Goal: Transaction & Acquisition: Purchase product/service

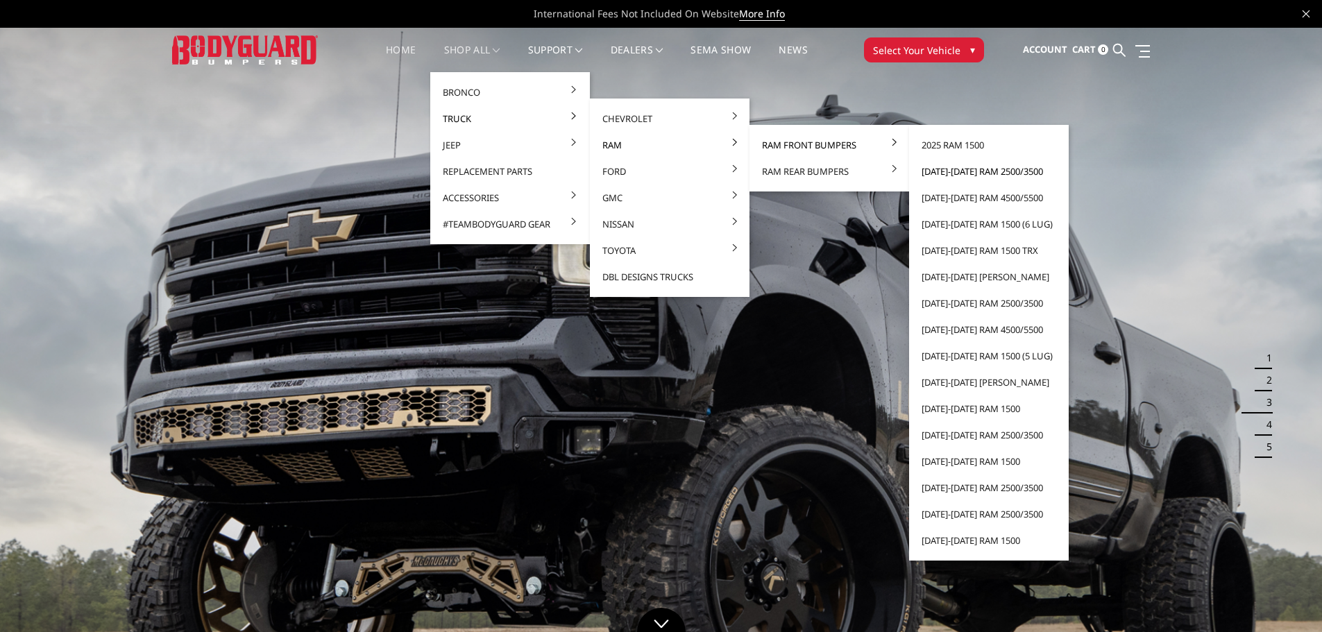
click at [973, 171] on link "[DATE]-[DATE] Ram 2500/3500" at bounding box center [988, 171] width 148 height 26
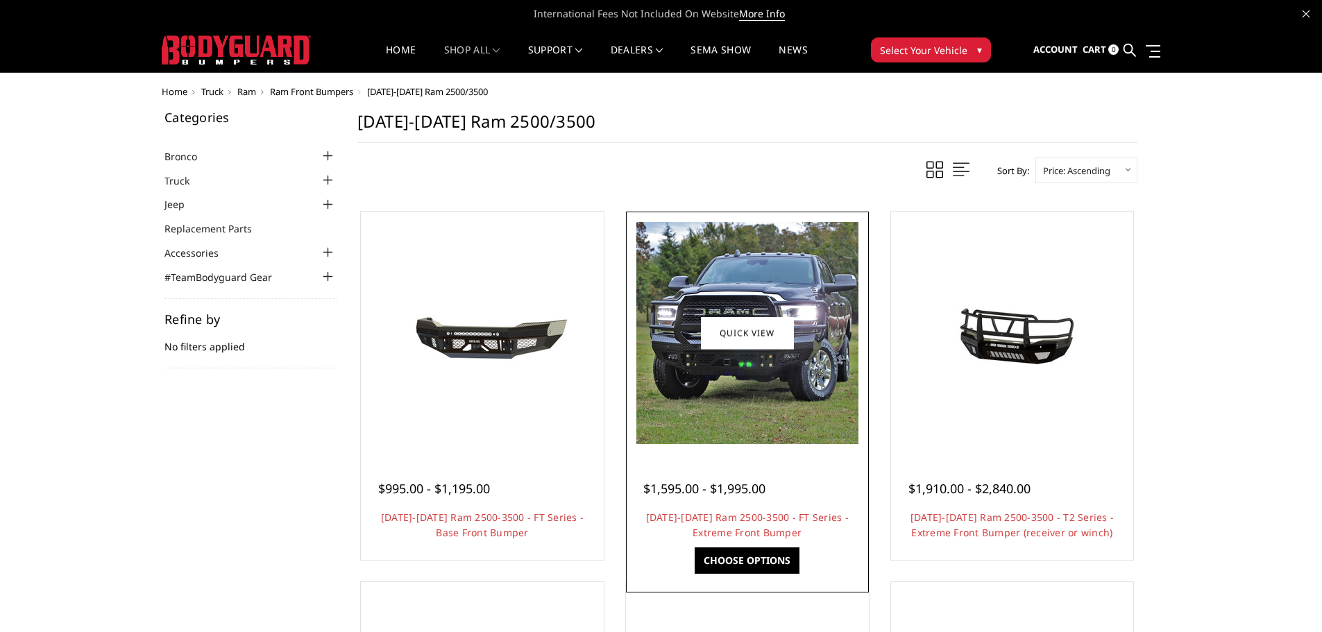
click at [746, 258] on img at bounding box center [747, 333] width 222 height 222
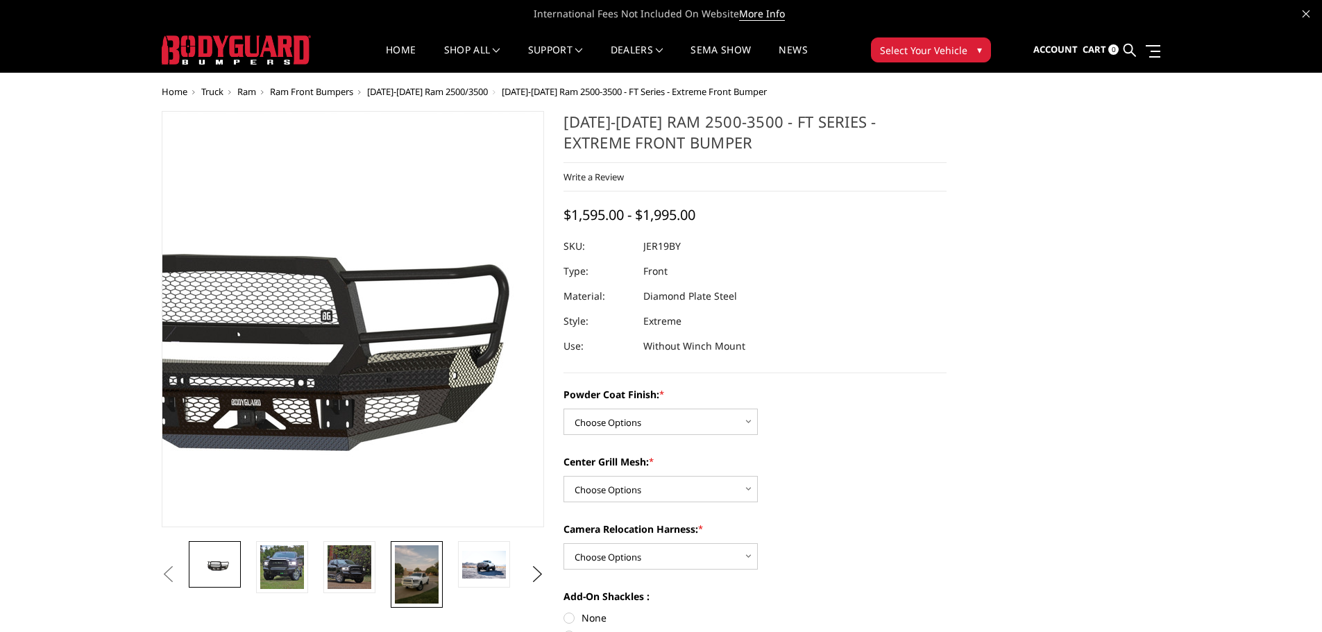
scroll to position [69, 0]
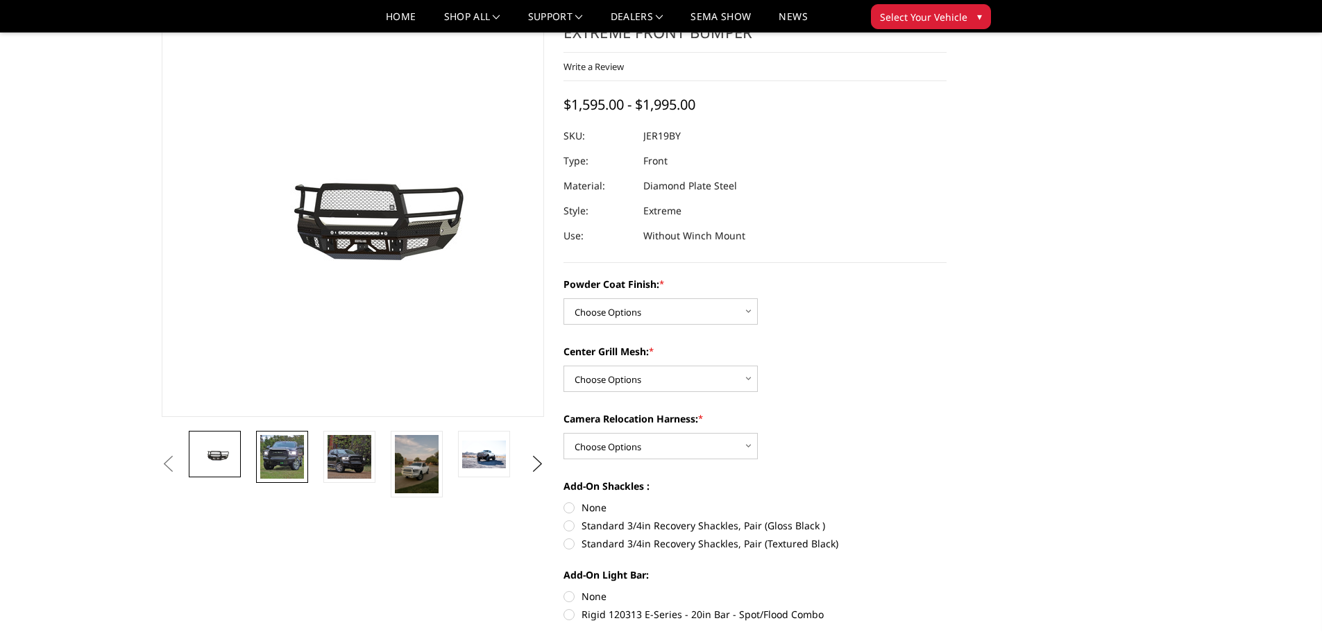
click at [268, 456] on img at bounding box center [282, 457] width 44 height 44
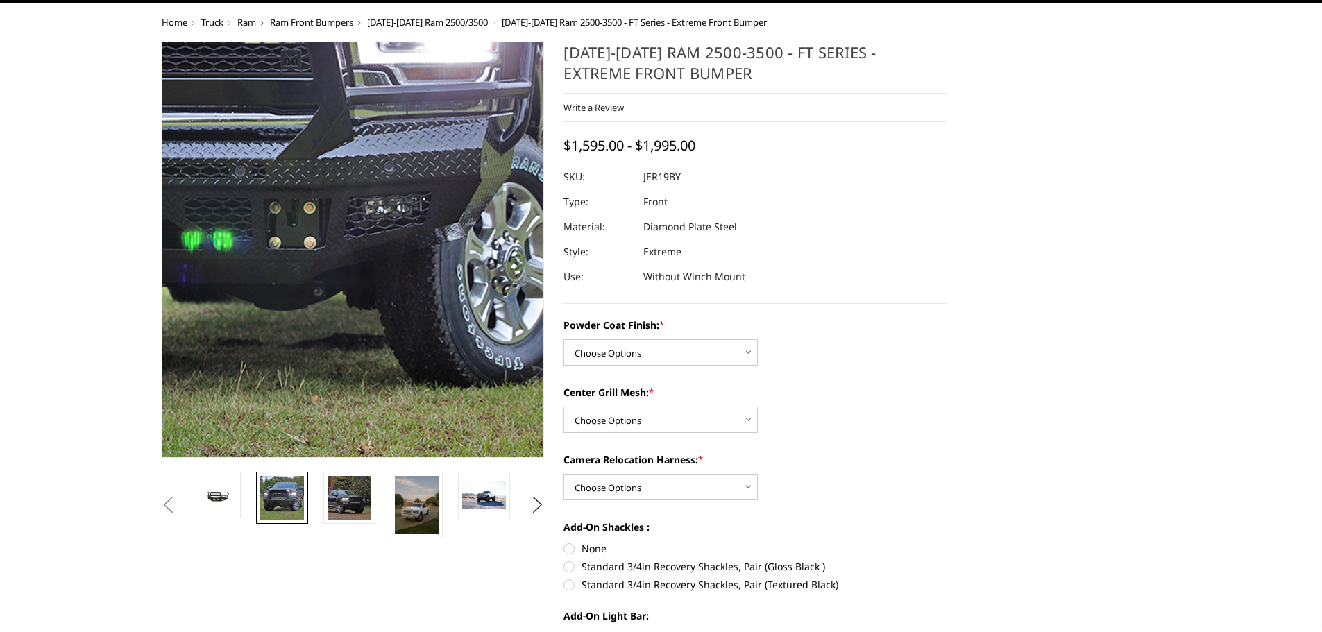
scroll to position [0, 0]
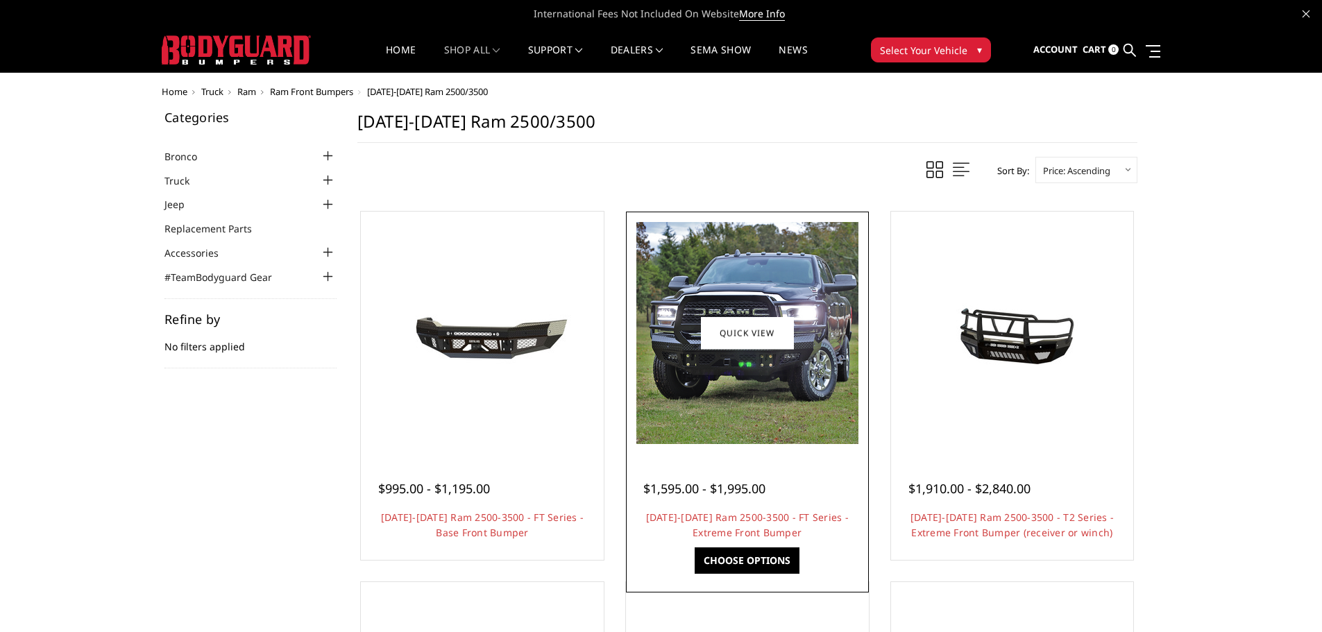
click at [720, 380] on img at bounding box center [747, 333] width 222 height 222
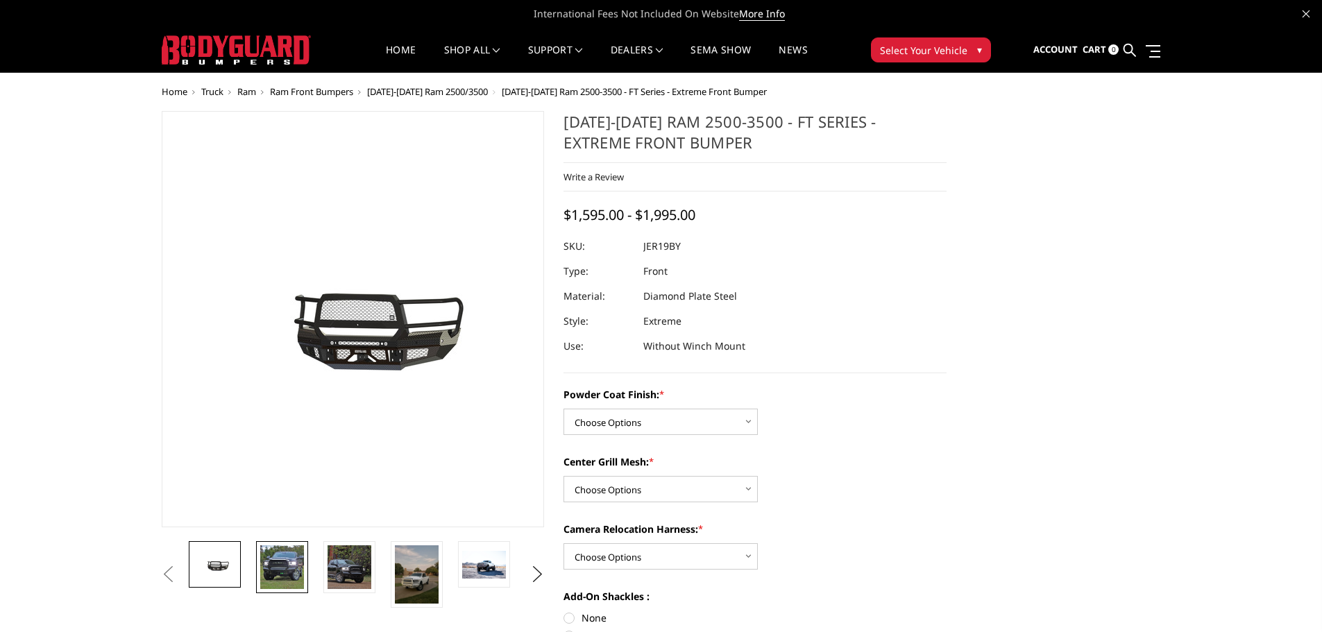
click at [289, 567] on img at bounding box center [282, 567] width 44 height 44
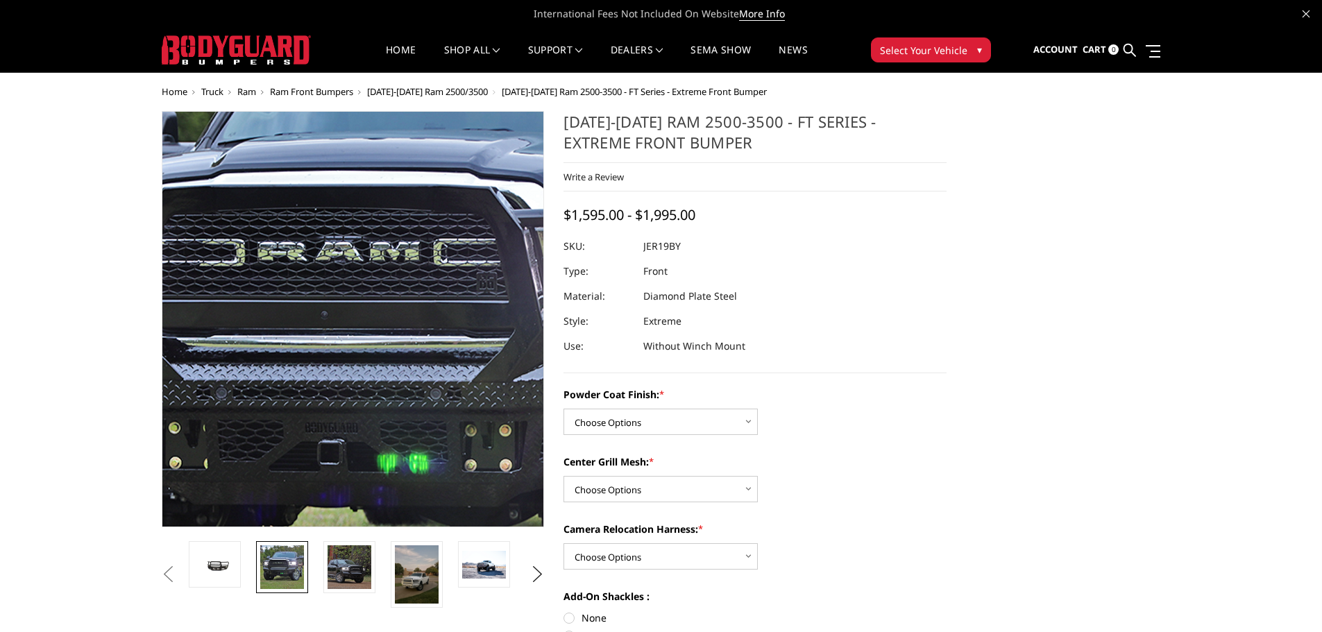
click at [308, 305] on img at bounding box center [412, 336] width 888 height 888
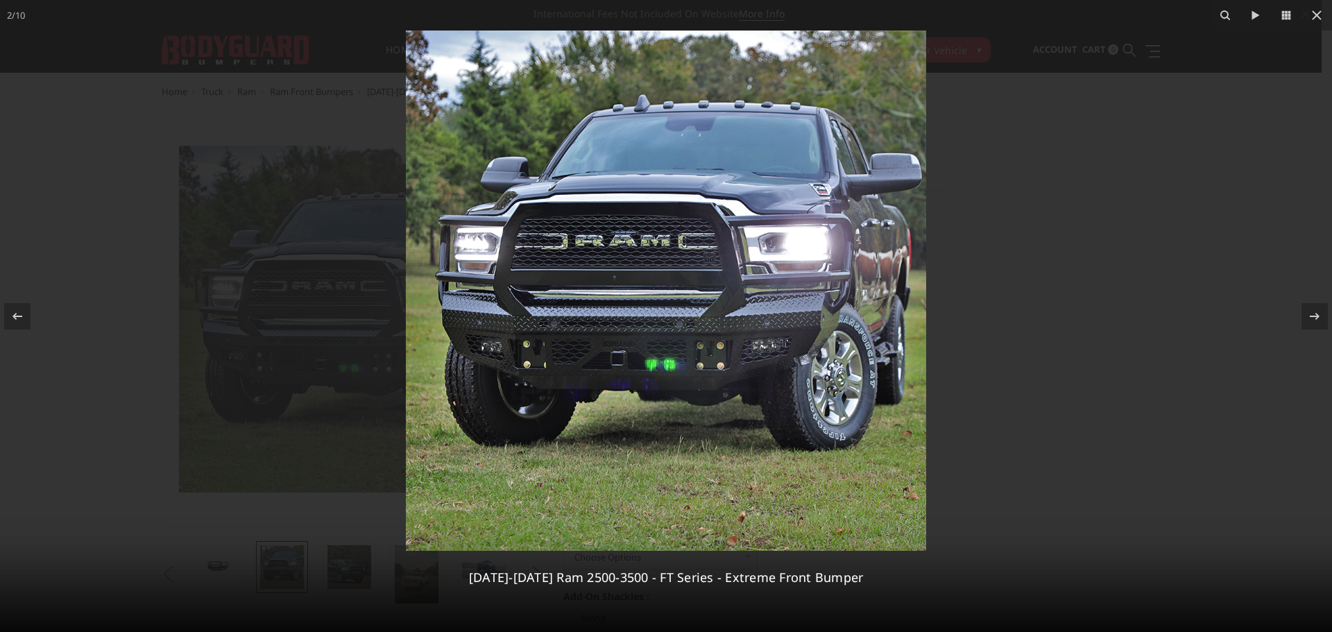
click at [1162, 230] on div at bounding box center [666, 316] width 1332 height 632
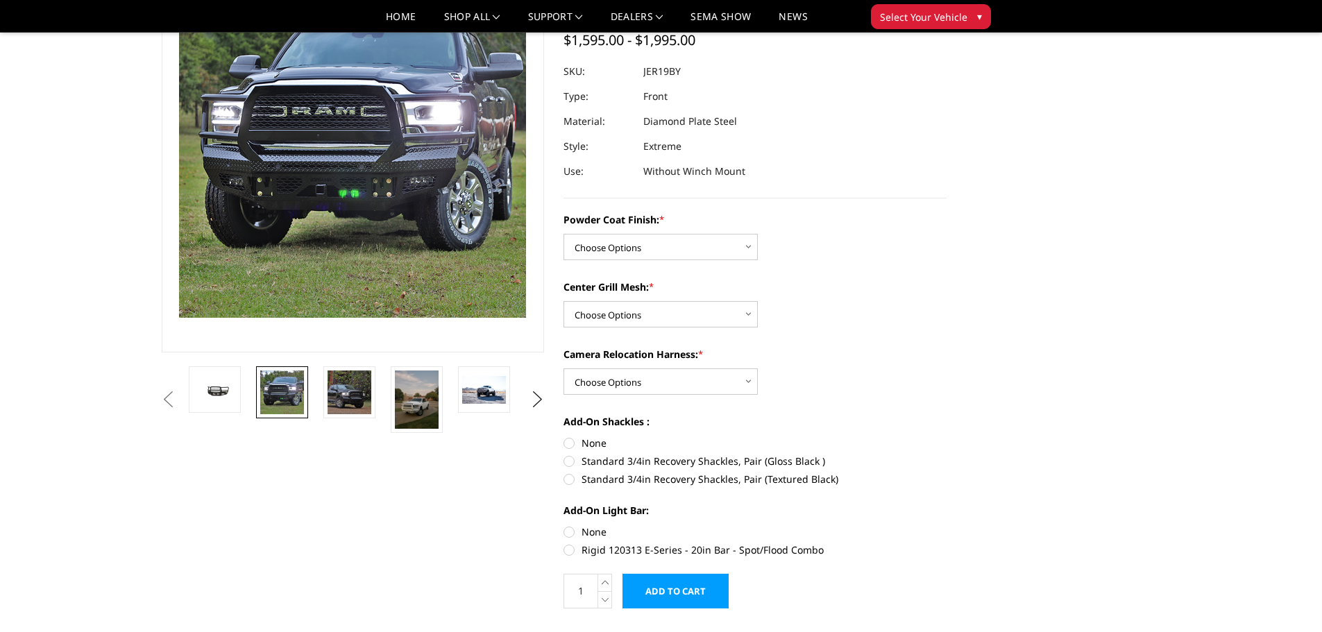
scroll to position [139, 0]
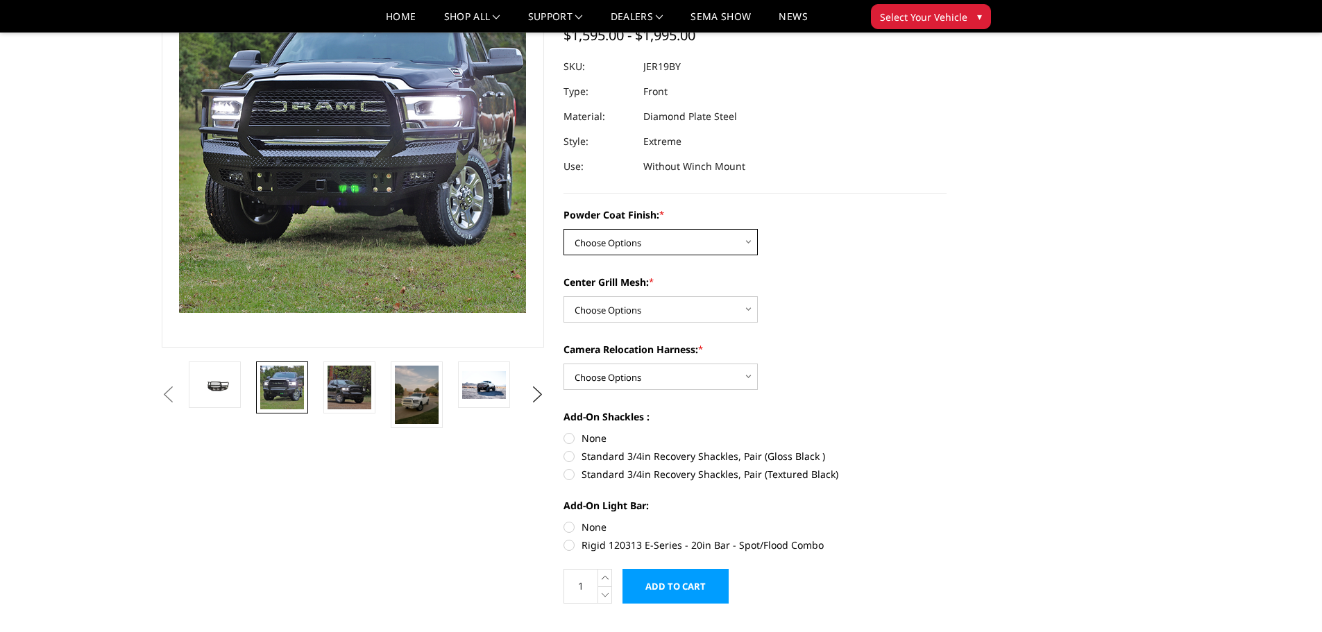
click at [644, 237] on select "Choose Options Bare Metal Gloss Black Powder Coat Textured Black Powder Coat" at bounding box center [660, 242] width 194 height 26
select select "3215"
click at [563, 229] on select "Choose Options Bare Metal Gloss Black Powder Coat Textured Black Powder Coat" at bounding box center [660, 242] width 194 height 26
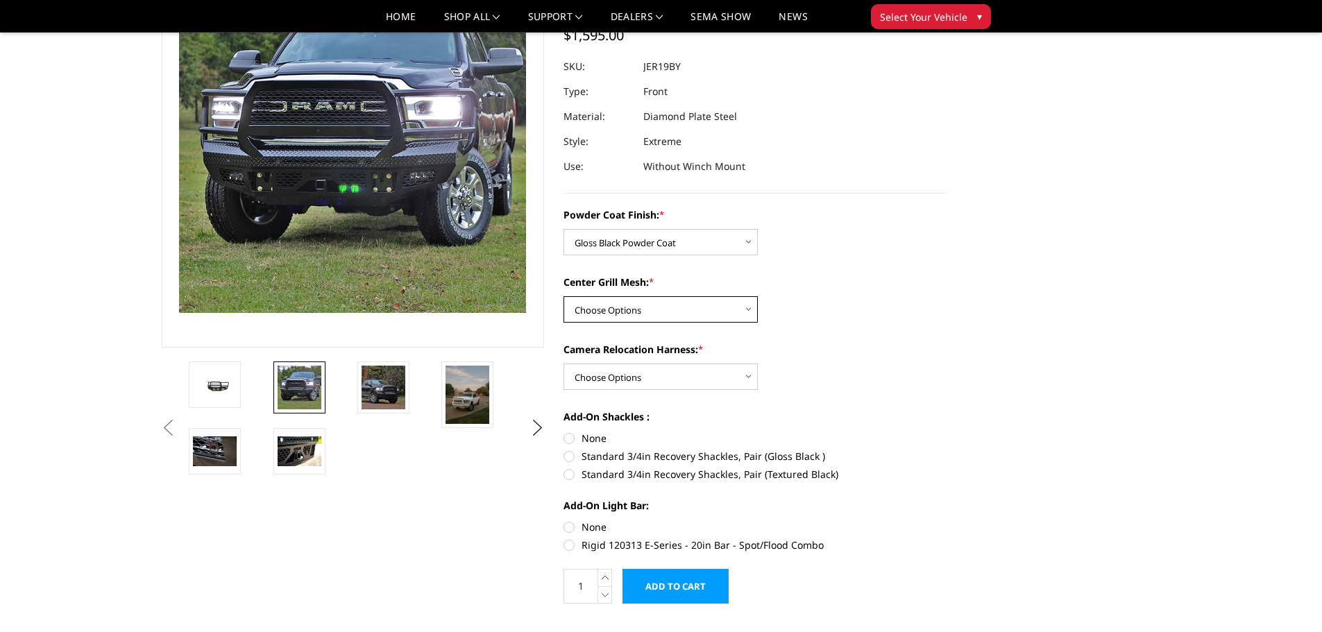
click at [646, 305] on select "Choose Options WITH Expanded Metal in Center Grill WITHOUT Expanded Metal in Ce…" at bounding box center [660, 309] width 194 height 26
select select "3218"
click at [563, 296] on select "Choose Options WITH Expanded Metal in Center Grill WITHOUT Expanded Metal in Ce…" at bounding box center [660, 309] width 194 height 26
click at [642, 366] on select "Choose Options WITH Camera Relocation Harness WITHOUT Camera Relocation Harness" at bounding box center [660, 377] width 194 height 26
select select "3220"
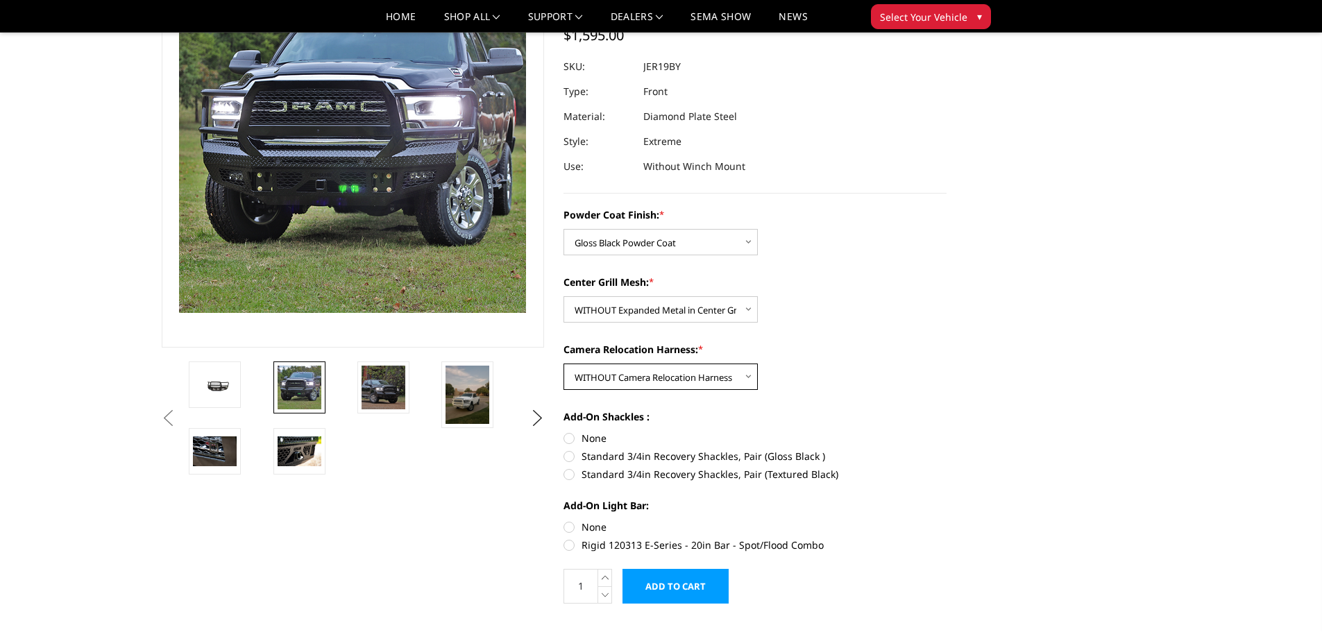
click at [563, 364] on select "Choose Options WITH Camera Relocation Harness WITHOUT Camera Relocation Harness" at bounding box center [660, 377] width 194 height 26
click at [572, 438] on label "None" at bounding box center [754, 438] width 383 height 15
click at [564, 432] on input "None" at bounding box center [563, 431] width 1 height 1
radio input "true"
click at [566, 523] on label "None" at bounding box center [754, 527] width 383 height 15
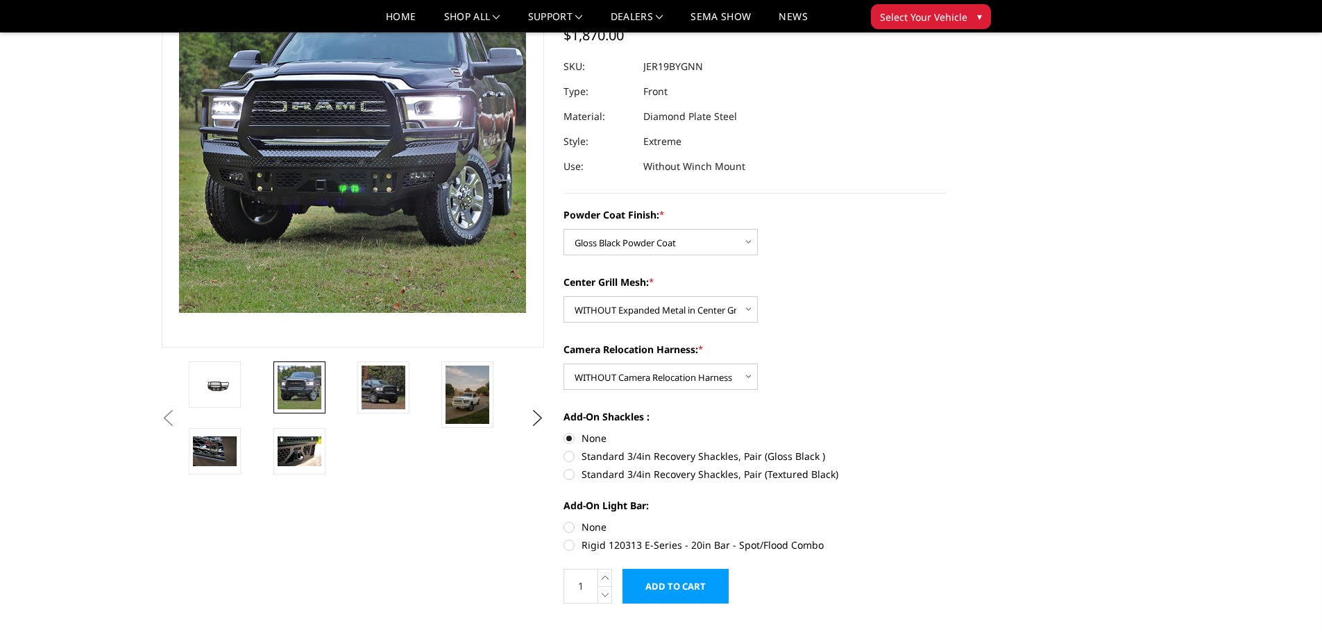
click at [564, 520] on input "None" at bounding box center [563, 520] width 1 height 1
radio input "true"
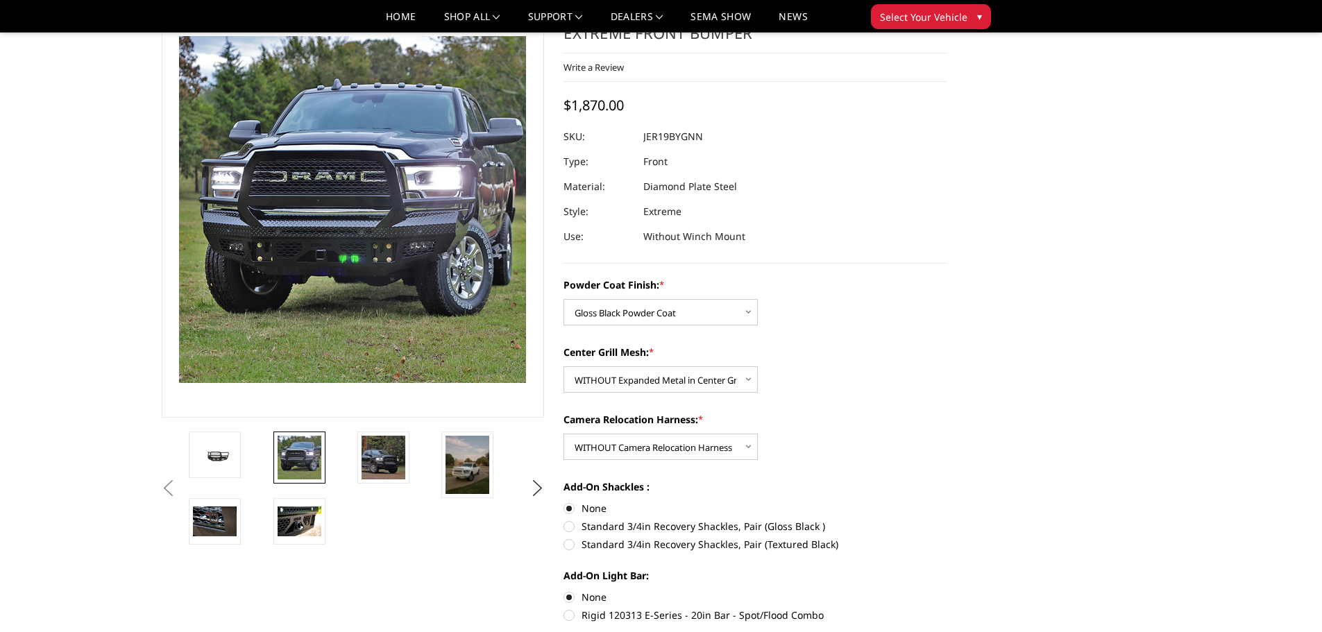
scroll to position [69, 0]
click at [647, 378] on select "Choose Options WITH Expanded Metal in Center Grill WITHOUT Expanded Metal in Ce…" at bounding box center [660, 379] width 194 height 26
select select "3217"
click at [563, 366] on select "Choose Options WITH Expanded Metal in Center Grill WITHOUT Expanded Metal in Ce…" at bounding box center [660, 379] width 194 height 26
click at [864, 322] on div "Powder Coat Finish: * Choose Options Bare Metal Gloss Black Powder Coat Texture…" at bounding box center [754, 301] width 383 height 48
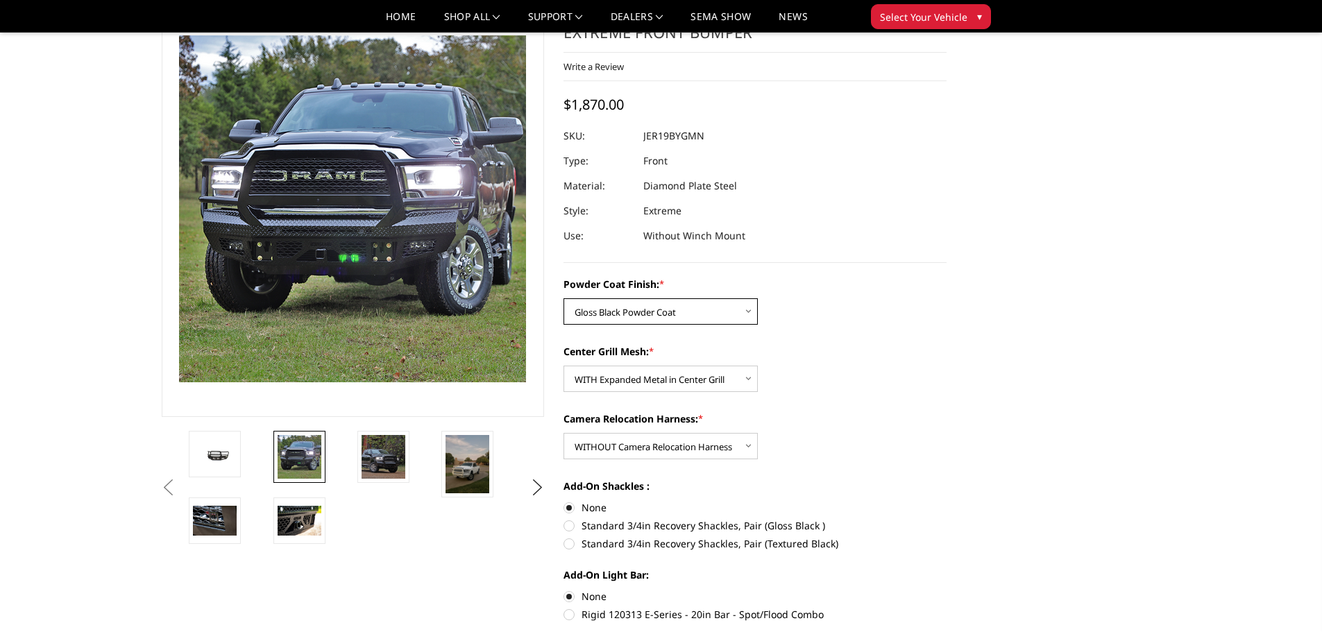
click at [650, 311] on select "Choose Options Bare Metal Gloss Black Powder Coat Textured Black Powder Coat" at bounding box center [660, 311] width 194 height 26
select select "3216"
click at [563, 298] on select "Choose Options Bare Metal Gloss Black Powder Coat Textured Black Powder Coat" at bounding box center [660, 311] width 194 height 26
click at [874, 368] on div "Center Grill Mesh: * Choose Options WITH Expanded Metal in Center Grill WITHOUT…" at bounding box center [754, 368] width 383 height 48
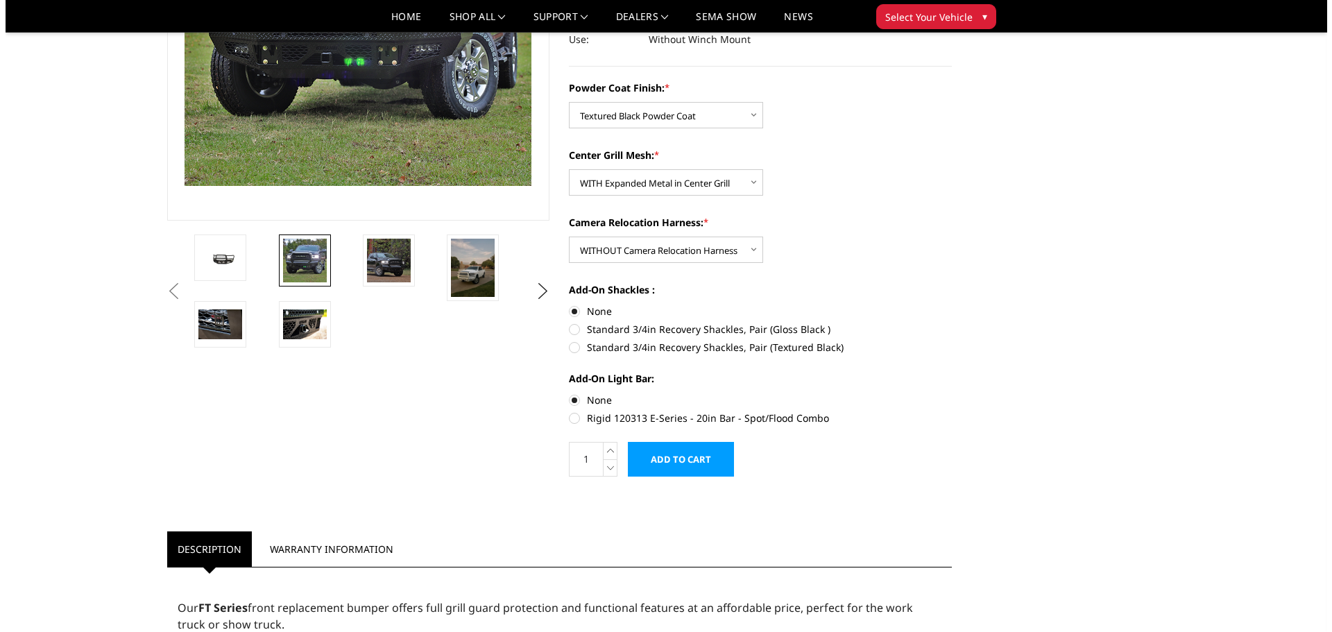
scroll to position [277, 0]
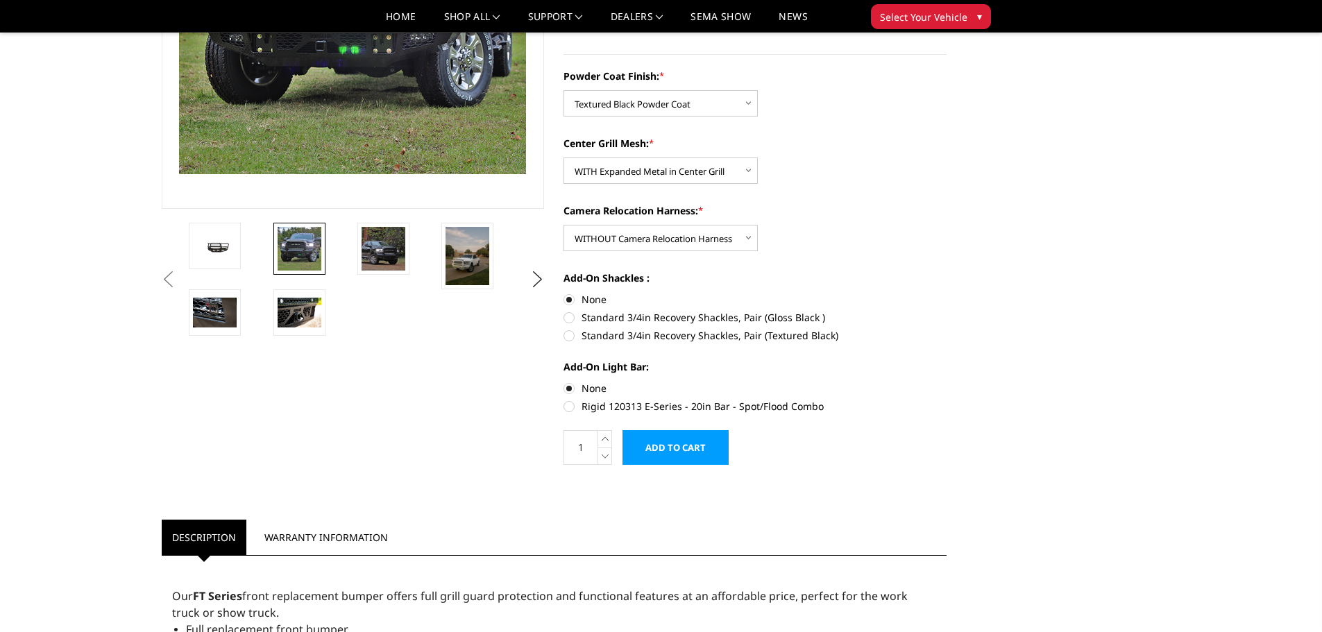
click at [690, 454] on input "Add to Cart" at bounding box center [675, 447] width 106 height 35
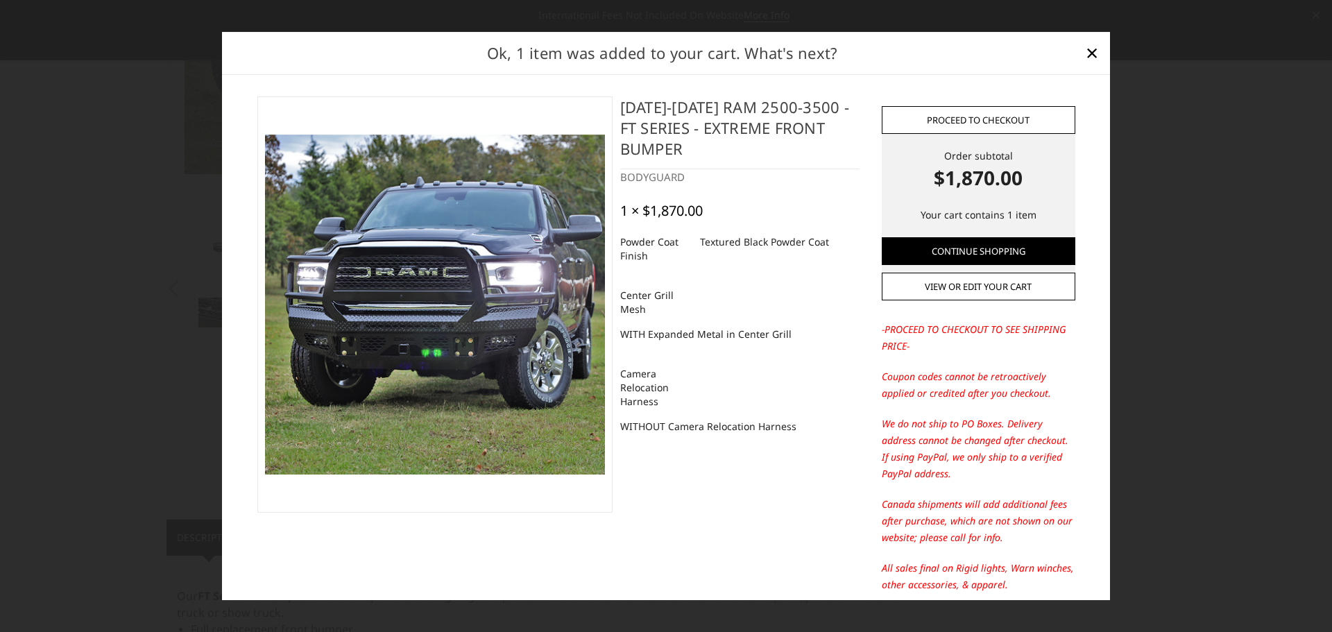
click at [969, 110] on link "Proceed to checkout" at bounding box center [979, 120] width 194 height 28
